Goal: Information Seeking & Learning: Learn about a topic

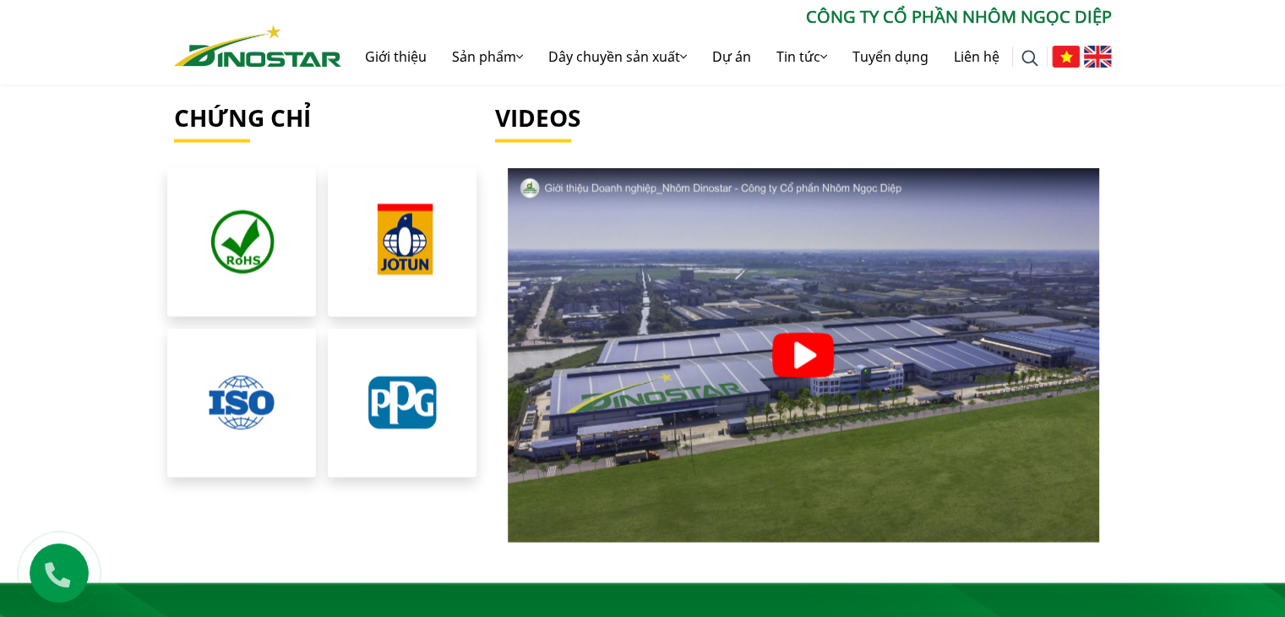
scroll to position [3633, 0]
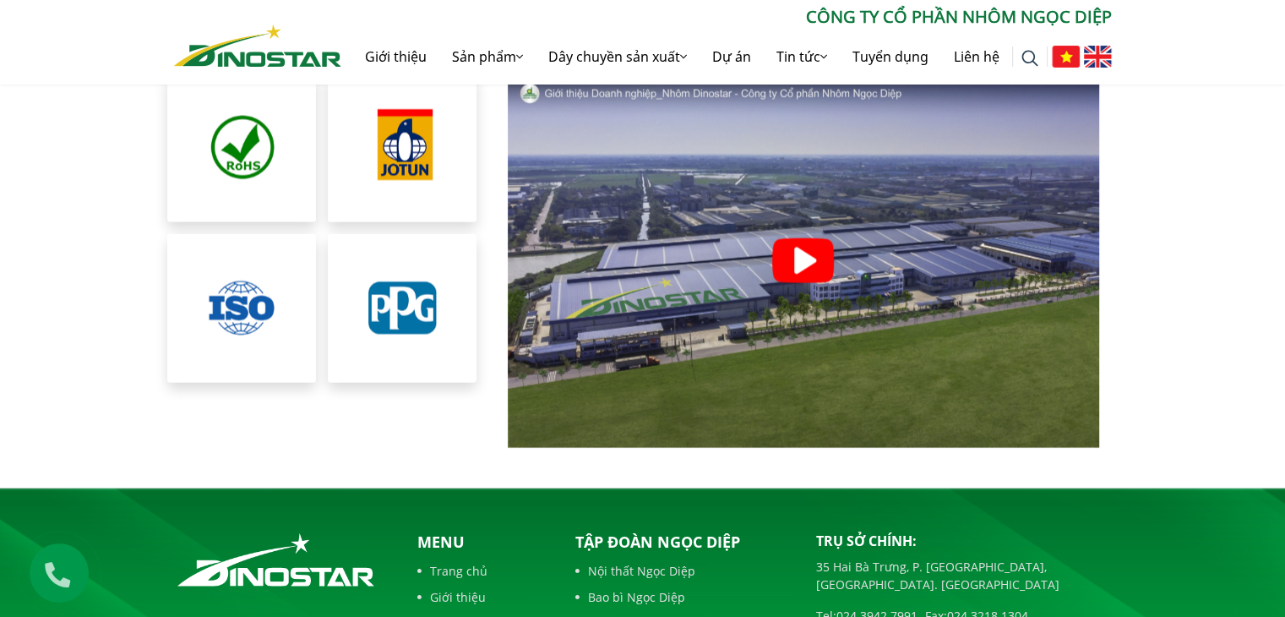
click at [47, 199] on section "Chứng chỉ Videos" at bounding box center [642, 228] width 1285 height 438
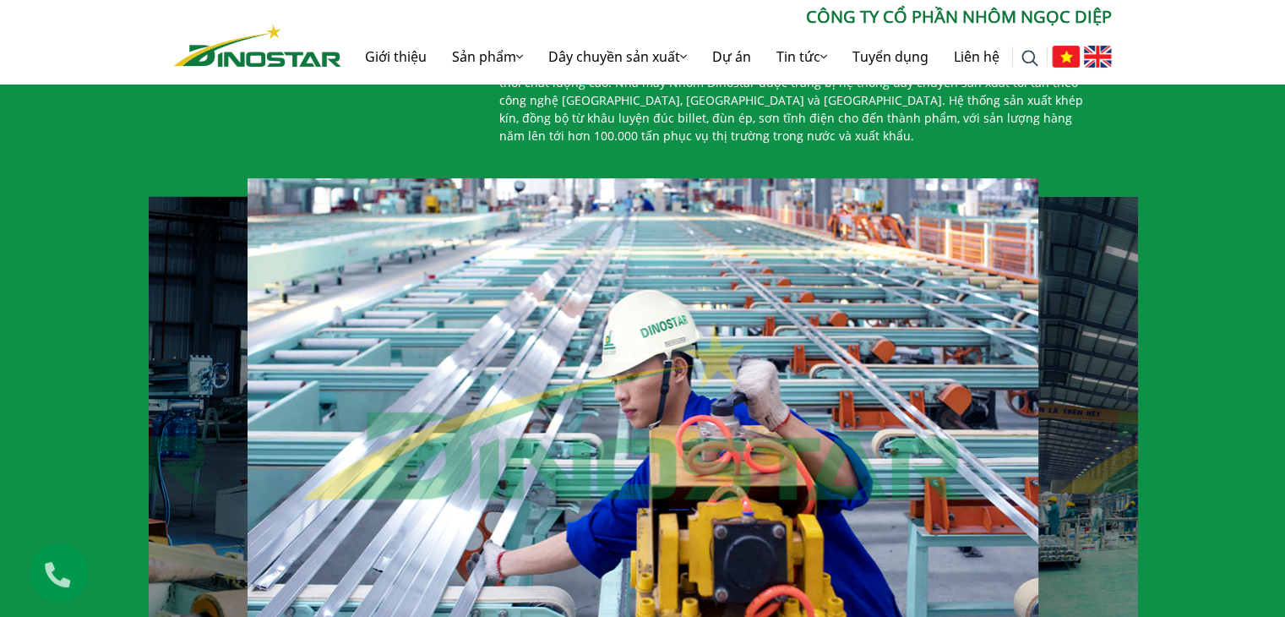
scroll to position [1098, 0]
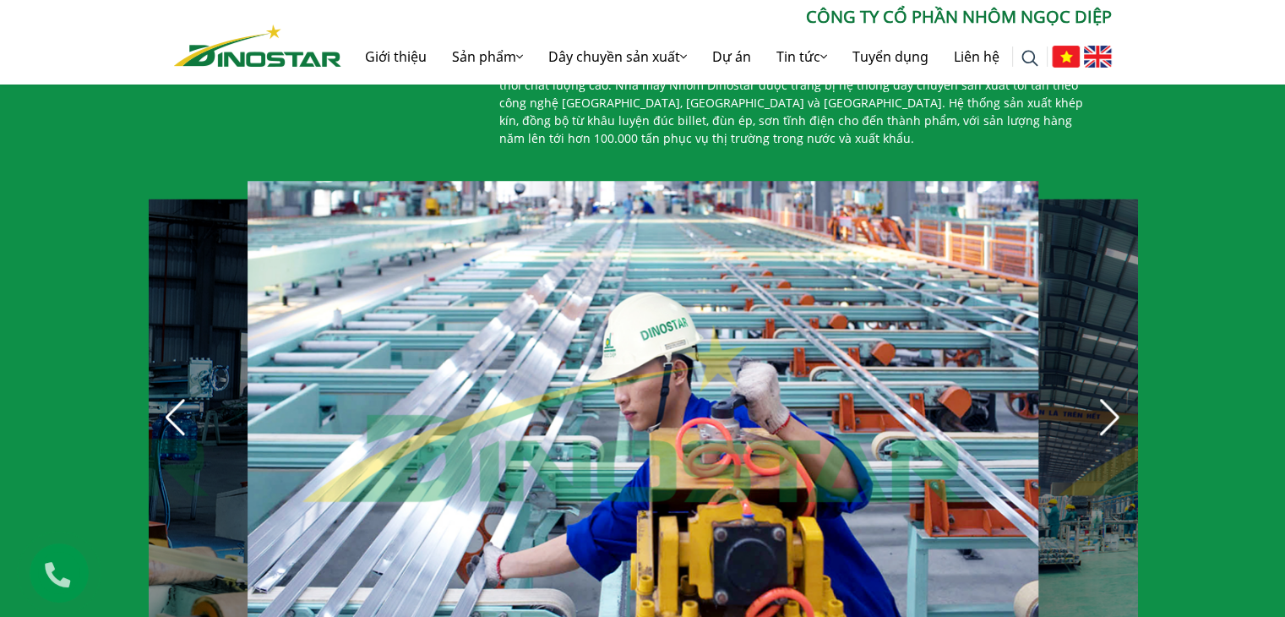
click at [1098, 414] on div "Next slide" at bounding box center [1109, 417] width 37 height 37
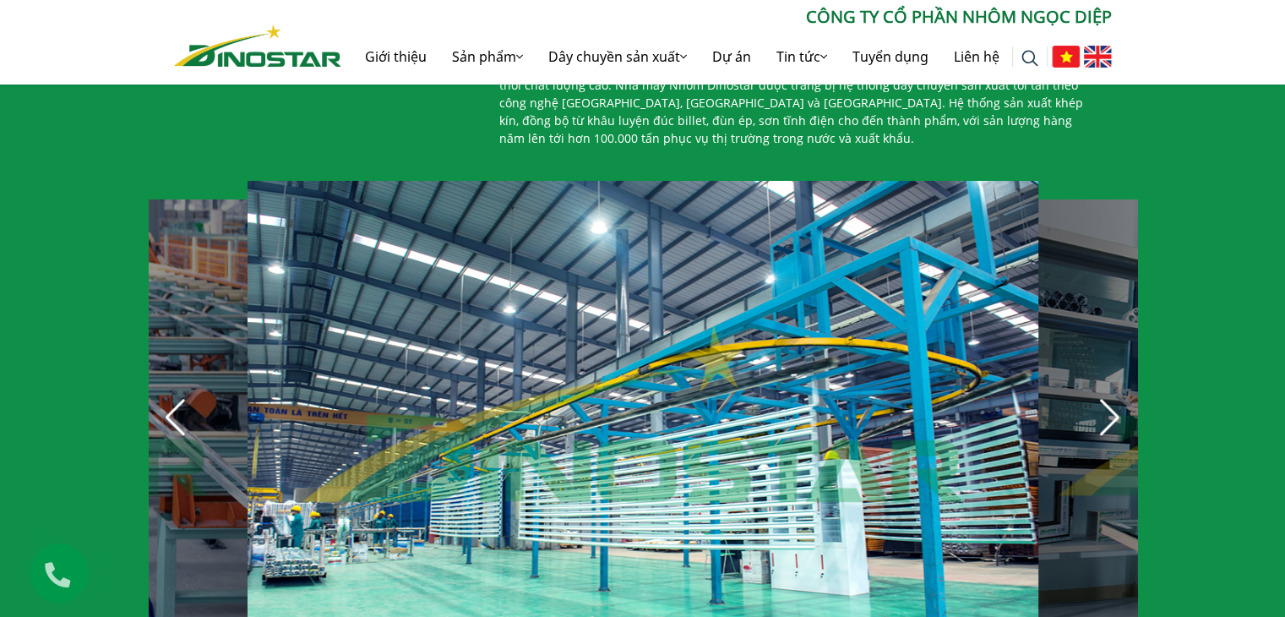
click at [1096, 412] on div "Next slide" at bounding box center [1109, 417] width 37 height 37
click at [1113, 399] on div "Next slide" at bounding box center [1109, 417] width 37 height 37
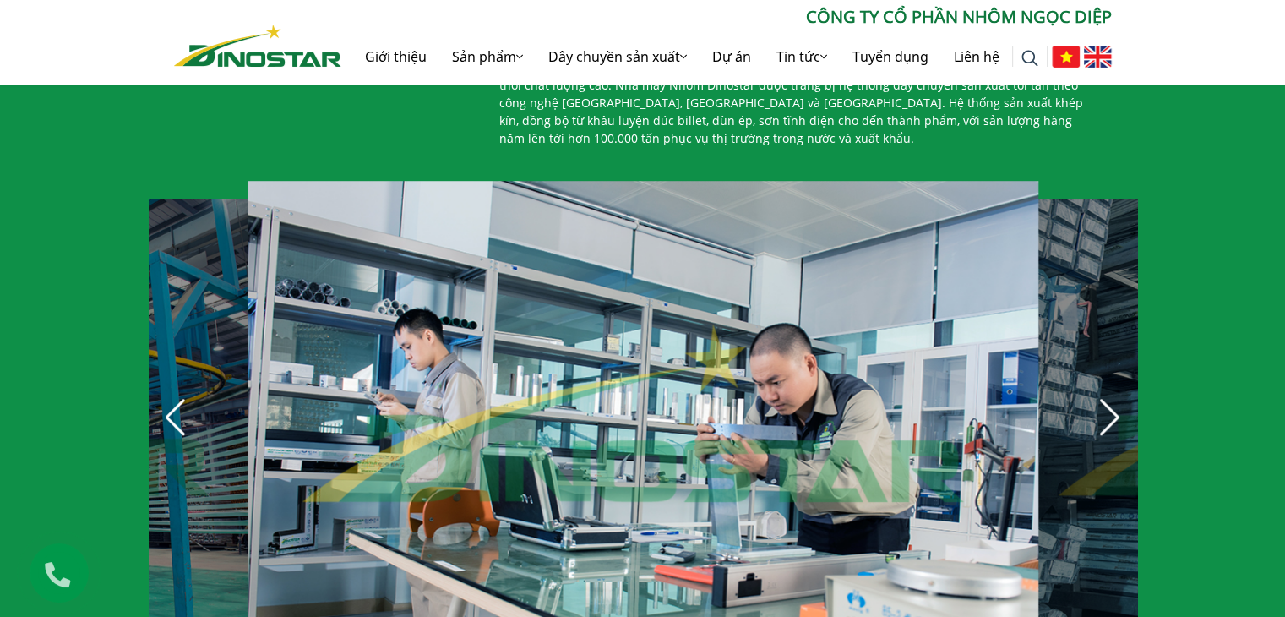
click at [1110, 399] on div "Next slide" at bounding box center [1109, 417] width 37 height 37
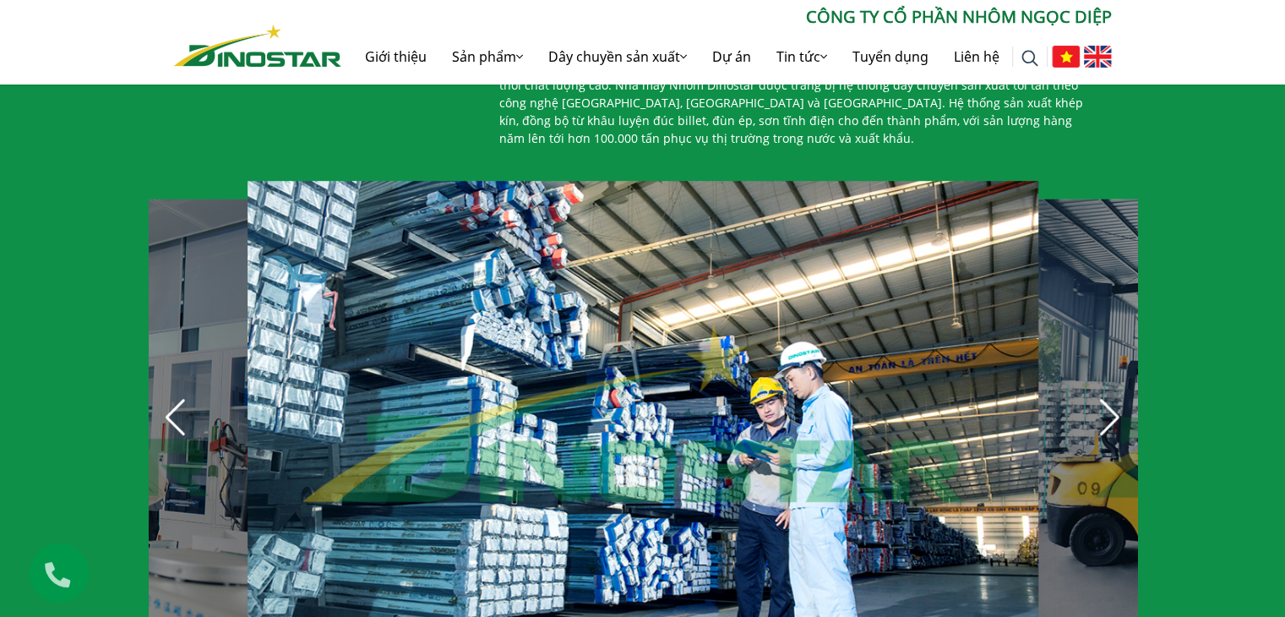
click at [1105, 399] on div "Next slide" at bounding box center [1109, 417] width 37 height 37
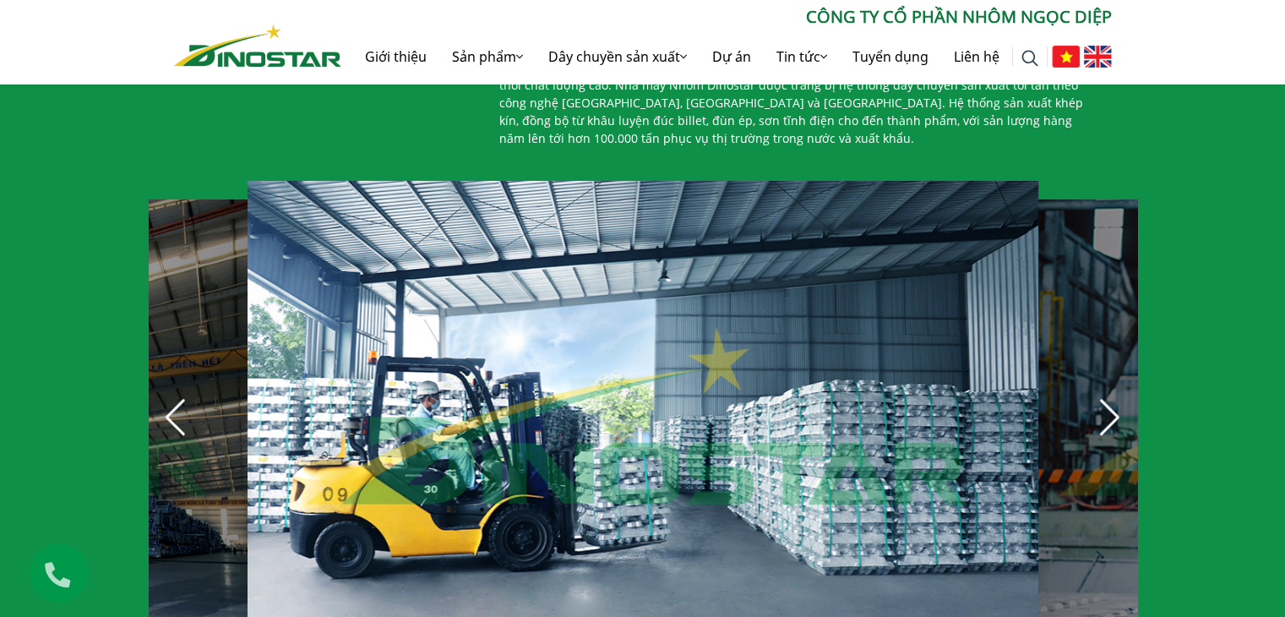
click at [1105, 399] on div "Next slide" at bounding box center [1109, 417] width 37 height 37
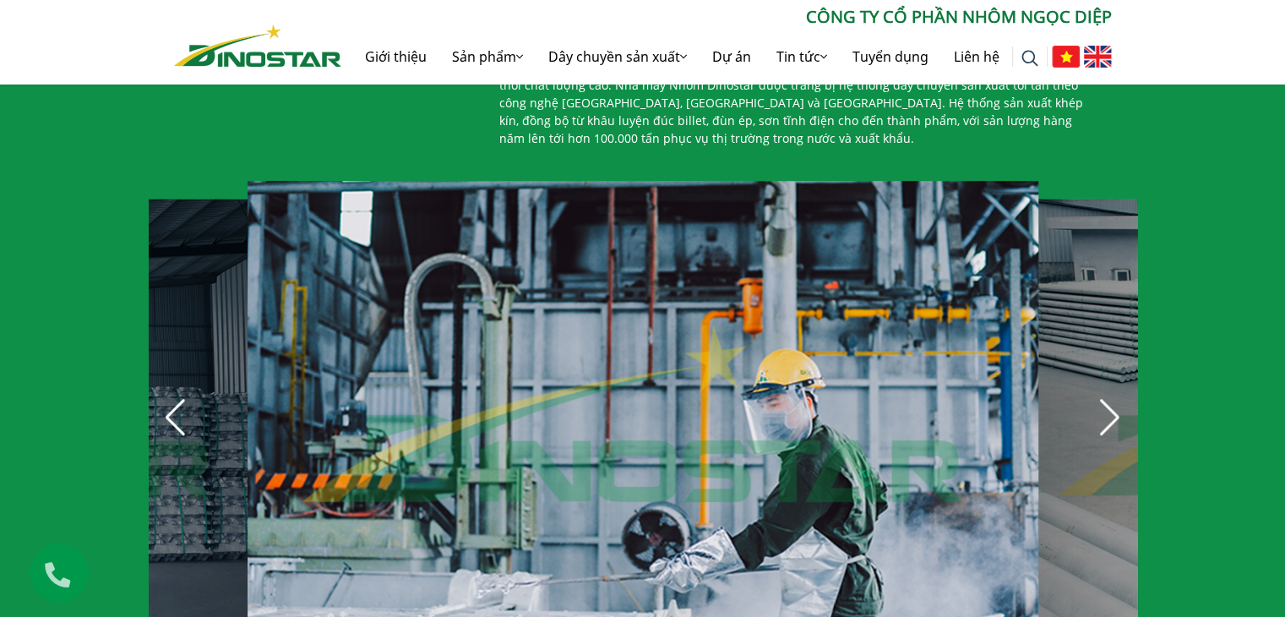
click at [1099, 412] on div "Next slide" at bounding box center [1109, 417] width 37 height 37
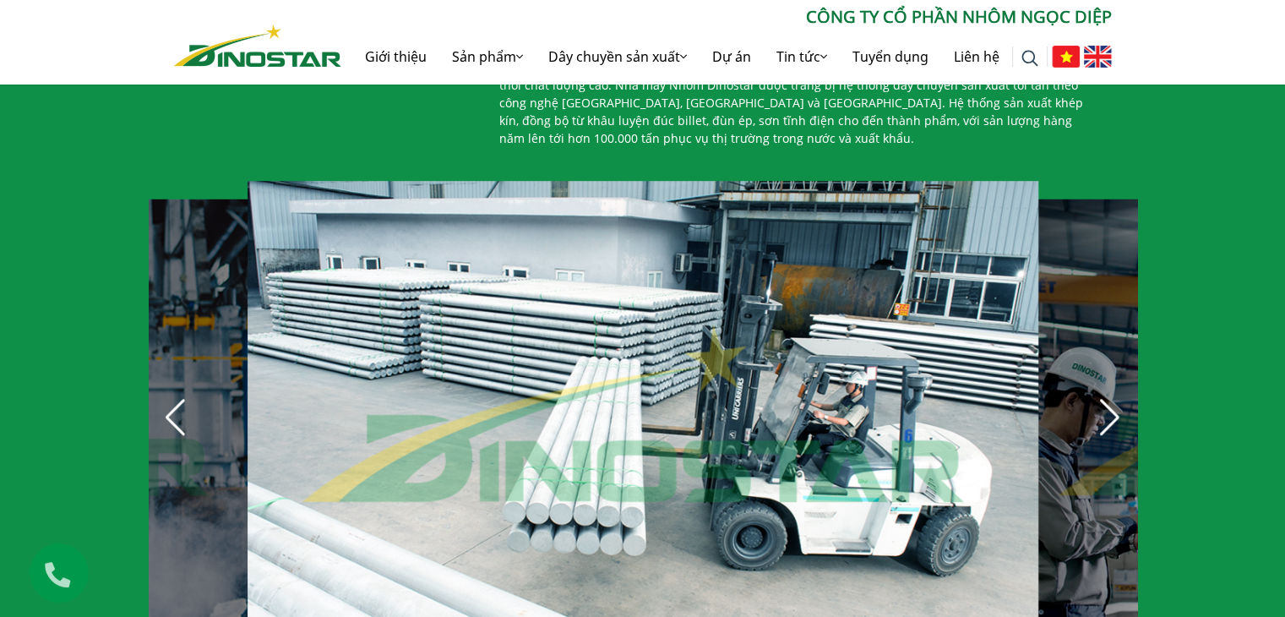
click at [1099, 412] on div "Next slide" at bounding box center [1109, 417] width 37 height 37
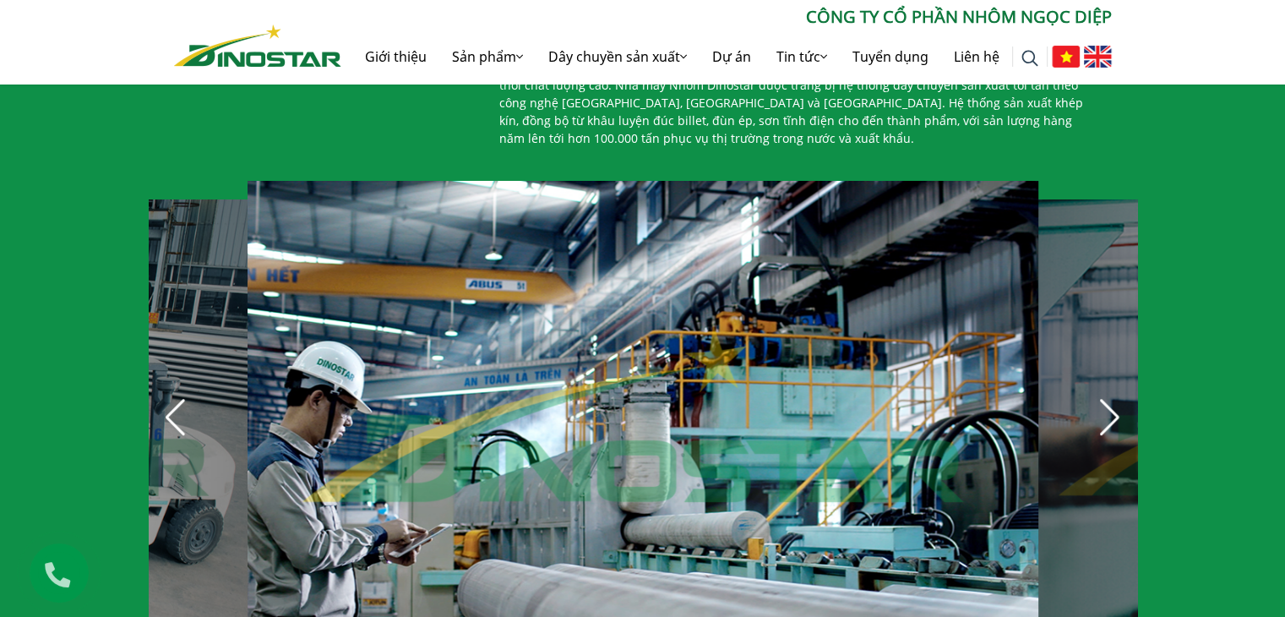
click at [1099, 412] on div "Next slide" at bounding box center [1109, 417] width 37 height 37
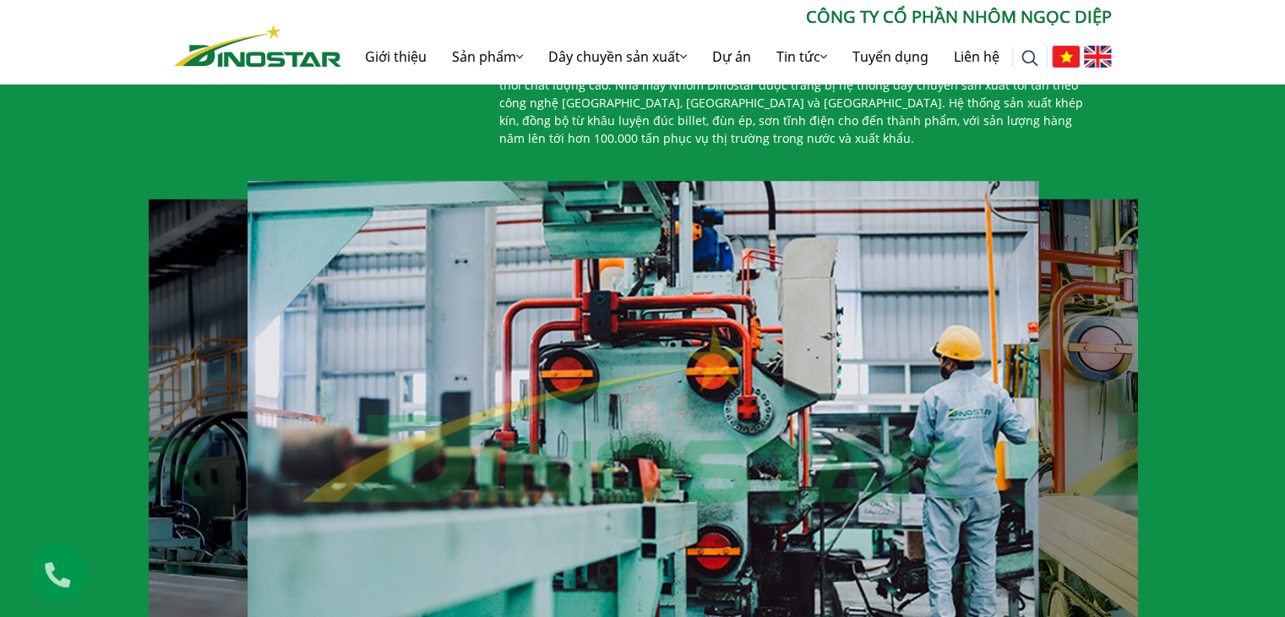
drag, startPoint x: 10, startPoint y: 281, endPoint x: 30, endPoint y: 291, distance: 21.5
click at [10, 281] on div "Dây chuyền sản xuất Công ty Cổ phần Nhôm Ngọc Diệp là một trong những công ty n…" at bounding box center [642, 351] width 1285 height 697
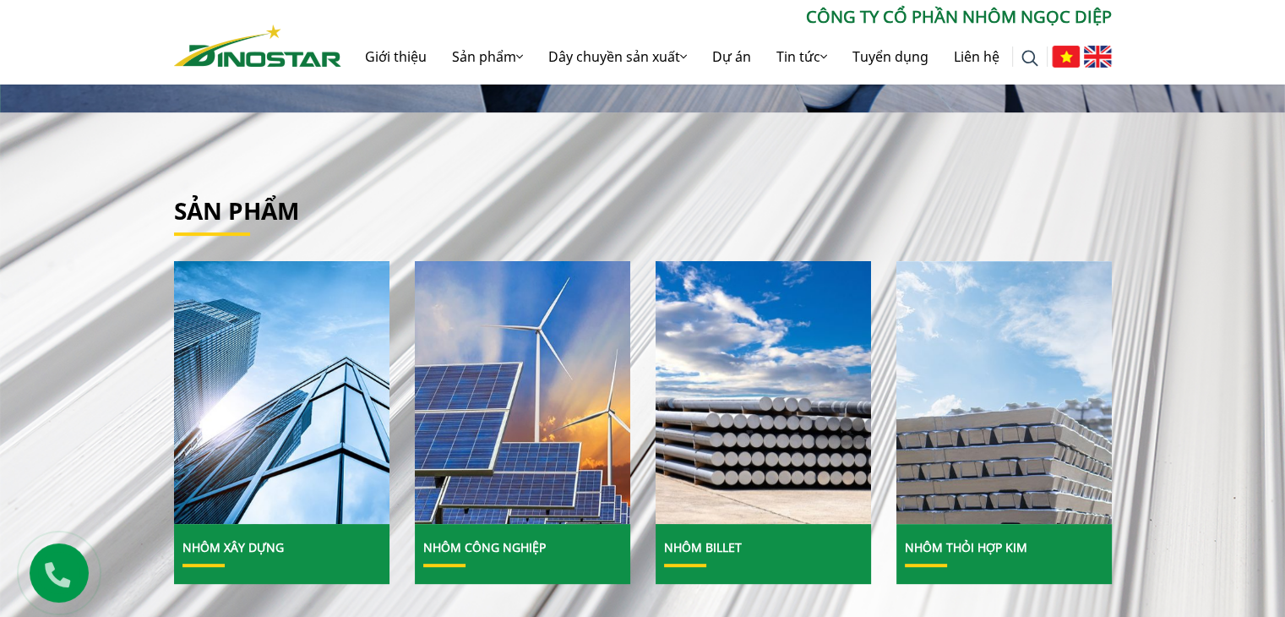
scroll to position [505, 0]
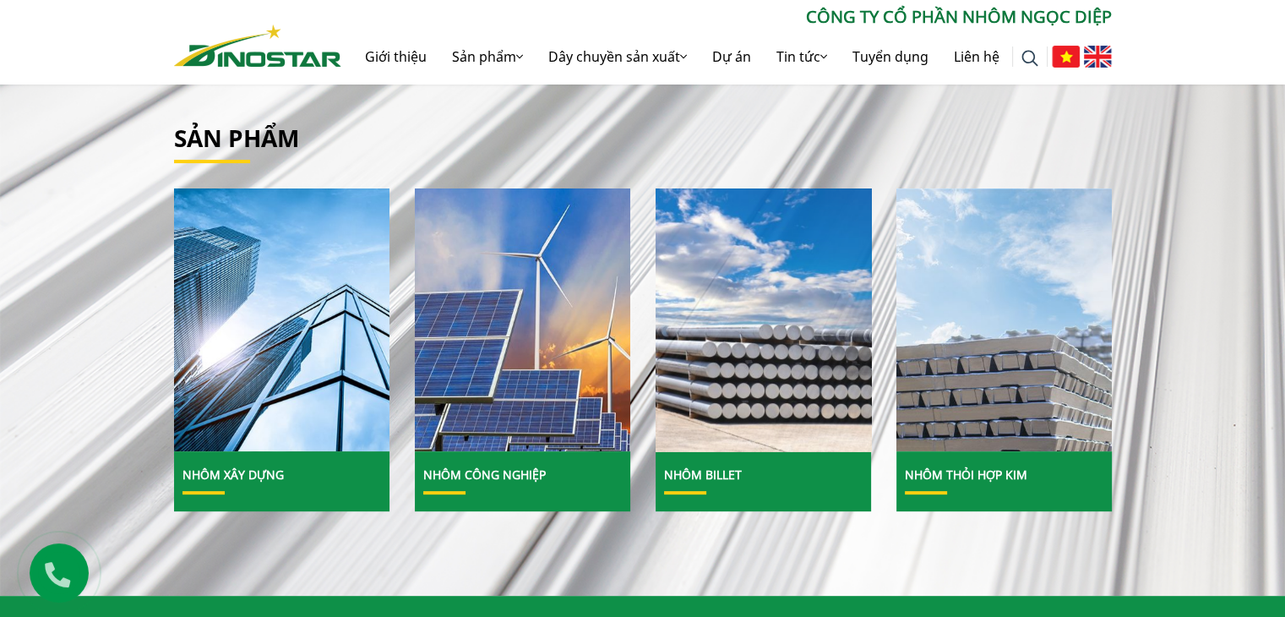
click at [691, 421] on img at bounding box center [763, 320] width 231 height 282
